Goal: Book appointment/travel/reservation

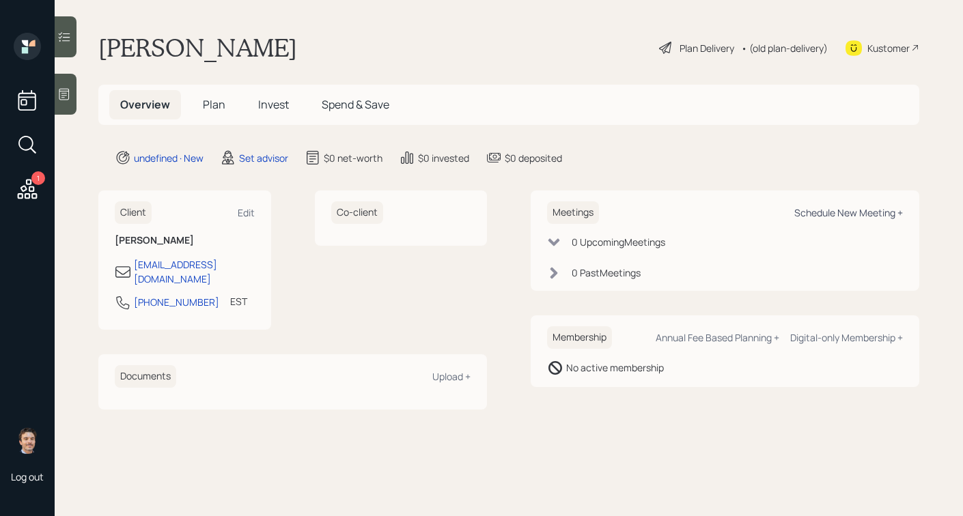
click at [810, 212] on div "Schedule New Meeting +" at bounding box center [849, 212] width 109 height 13
select select "round-[PERSON_NAME]"
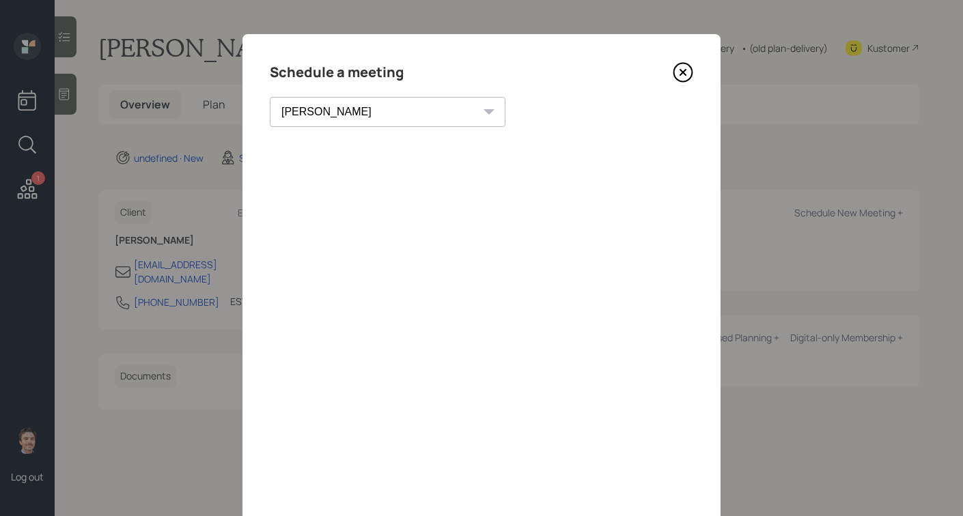
click at [685, 68] on icon at bounding box center [683, 72] width 20 height 20
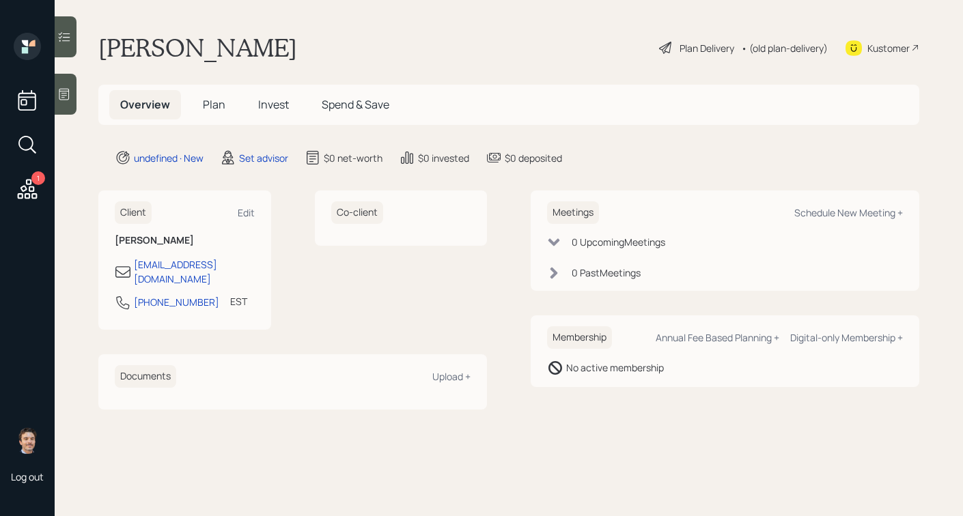
click at [76, 105] on div at bounding box center [66, 94] width 22 height 41
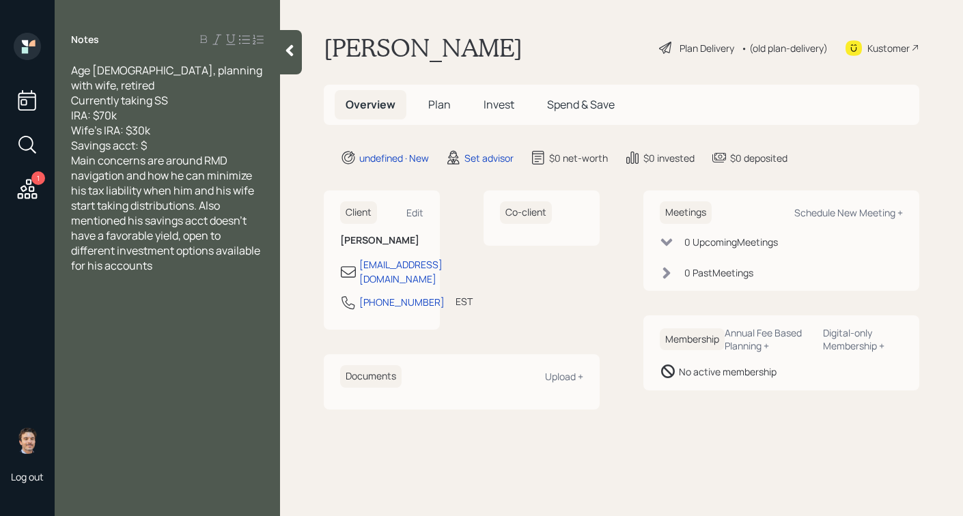
click at [213, 138] on div "Savings acct: $" at bounding box center [167, 145] width 193 height 15
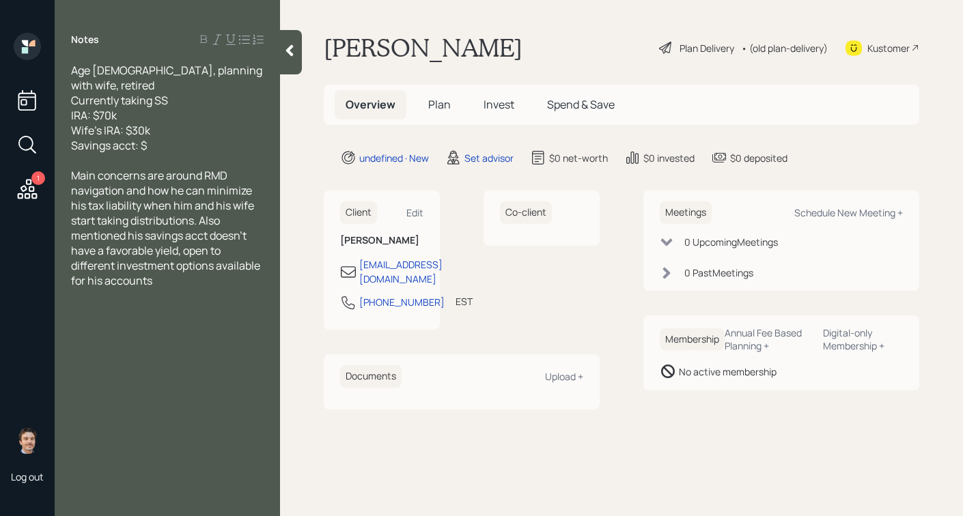
click at [288, 42] on div at bounding box center [291, 52] width 22 height 44
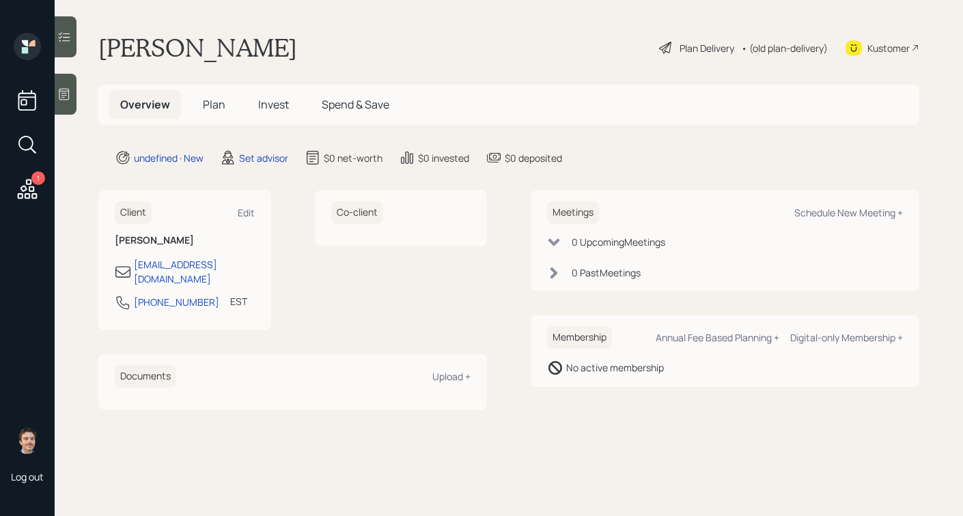
click at [69, 91] on icon at bounding box center [64, 95] width 10 height 12
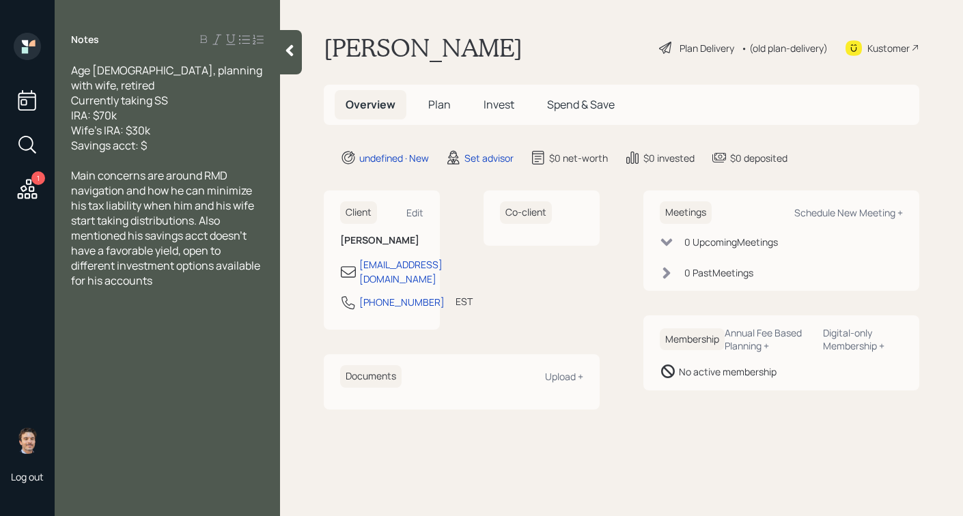
click at [292, 50] on icon at bounding box center [290, 51] width 14 height 14
